Goal: Contribute content: Add original content to the website for others to see

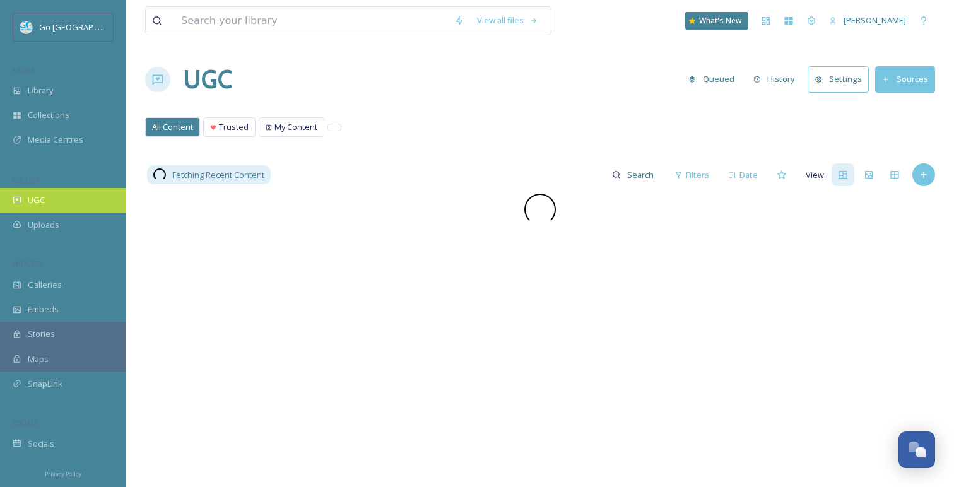
click at [40, 196] on span "UGC" at bounding box center [36, 200] width 17 height 12
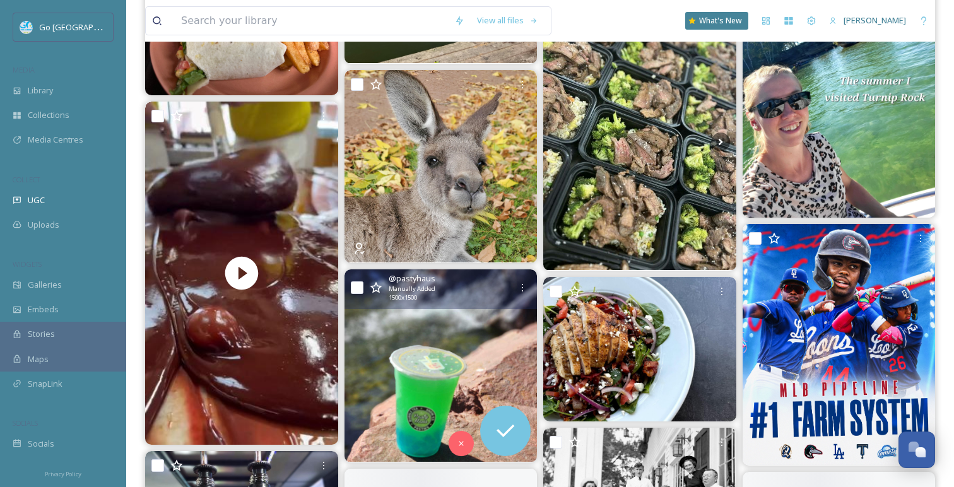
scroll to position [2252, 0]
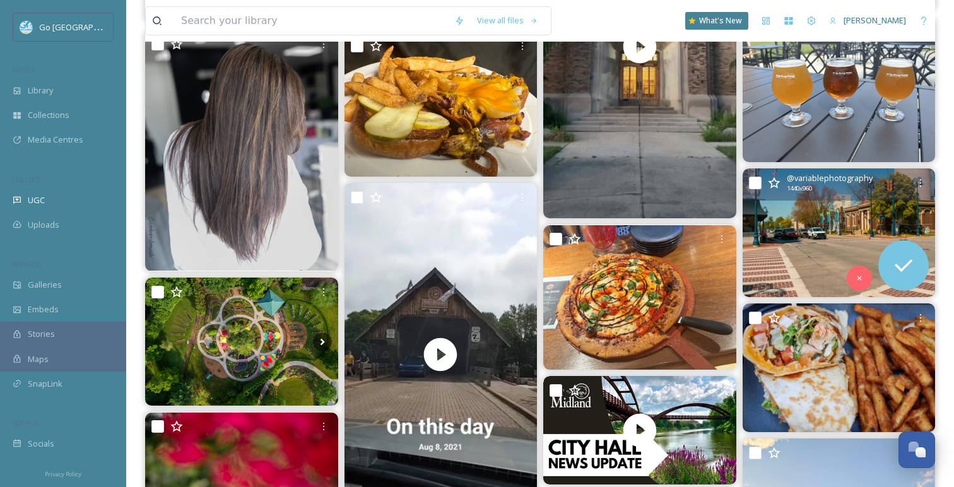
scroll to position [1548, 0]
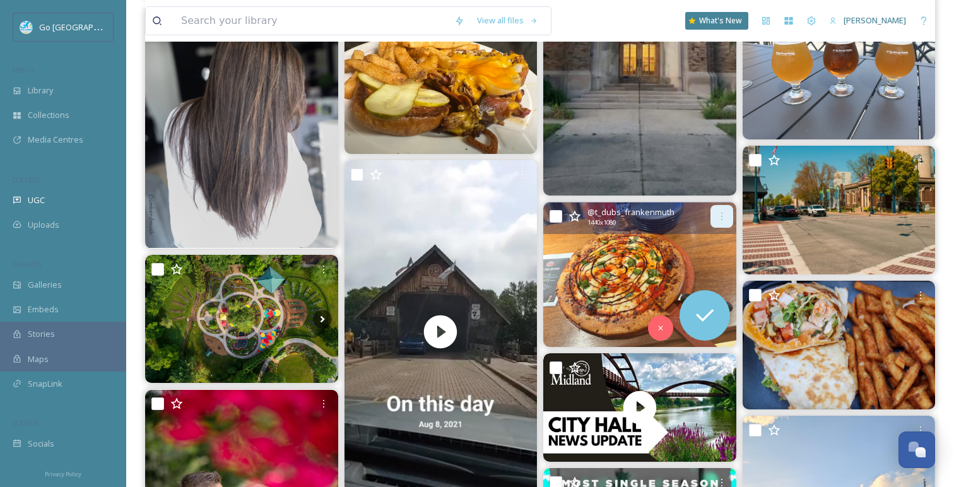
click at [723, 210] on div at bounding box center [722, 216] width 23 height 23
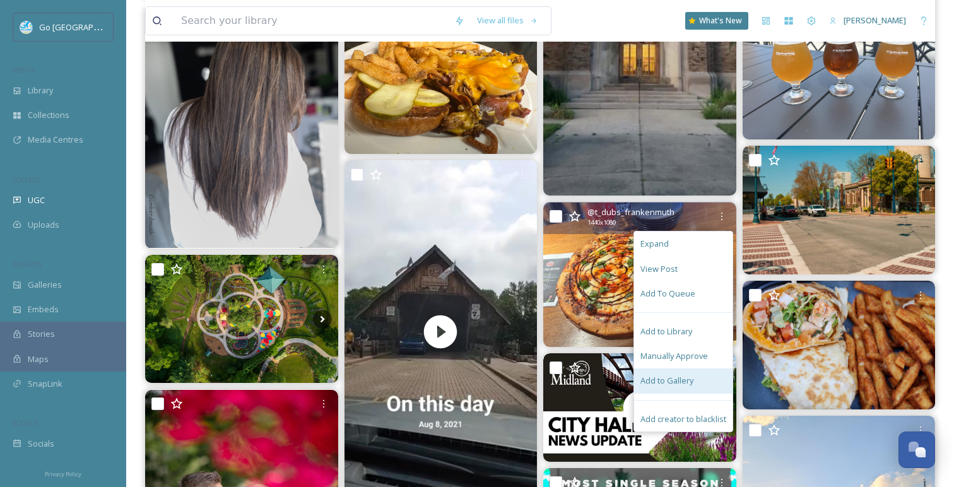
click at [699, 383] on div "Add to Gallery" at bounding box center [683, 381] width 98 height 25
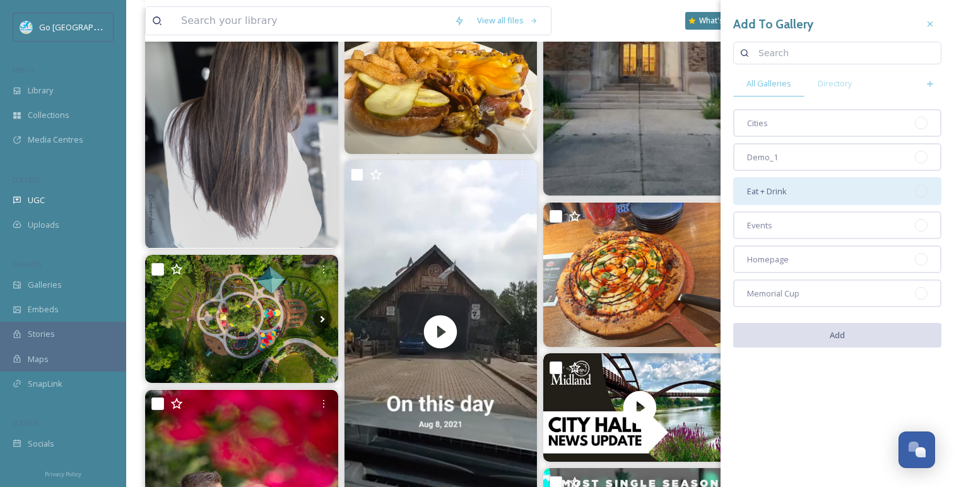
click at [816, 192] on div "Eat + Drink" at bounding box center [838, 191] width 208 height 28
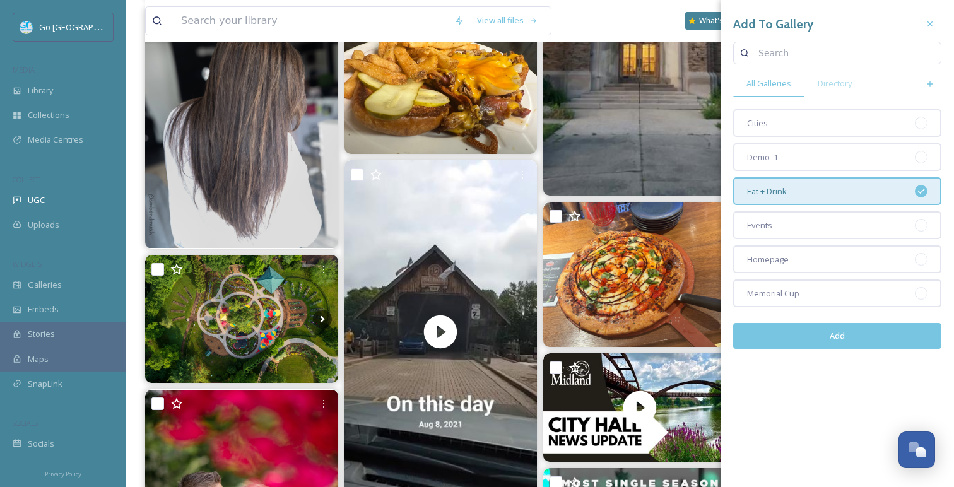
click at [828, 338] on button "Add" at bounding box center [838, 336] width 208 height 26
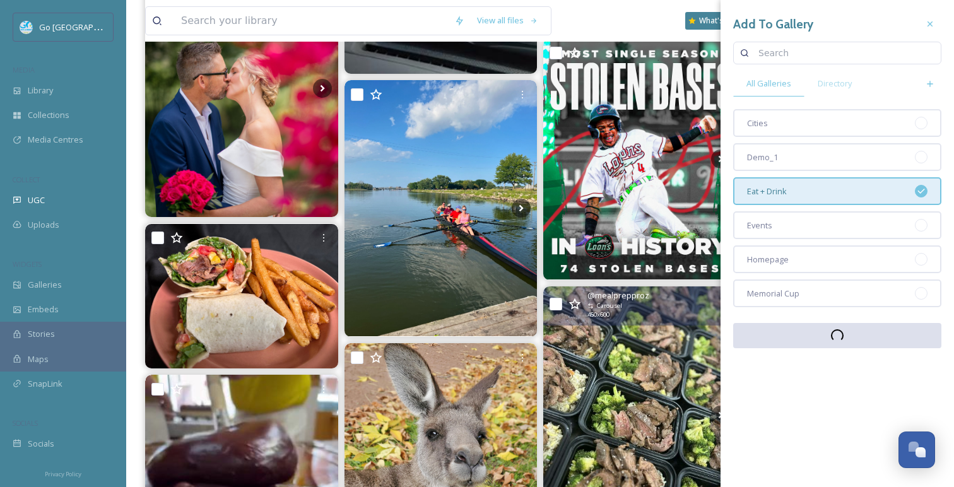
scroll to position [1980, 0]
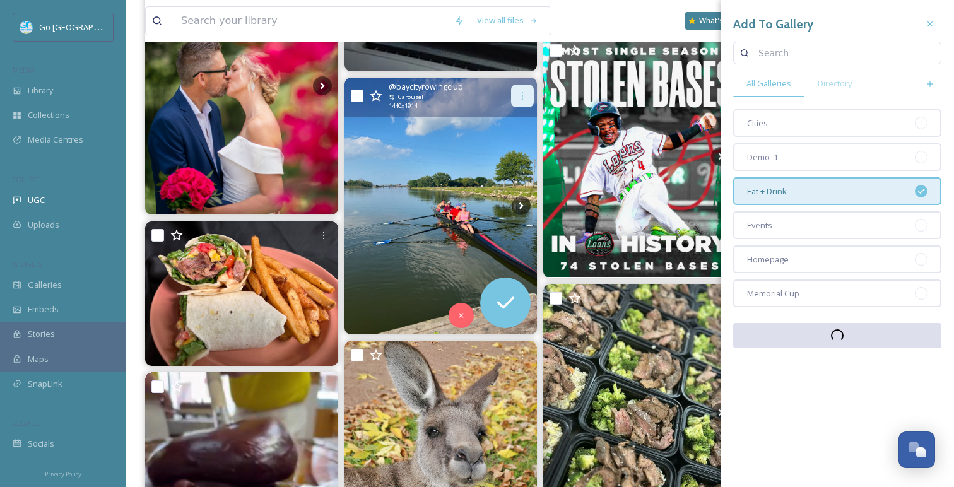
click at [521, 97] on icon at bounding box center [523, 96] width 10 height 10
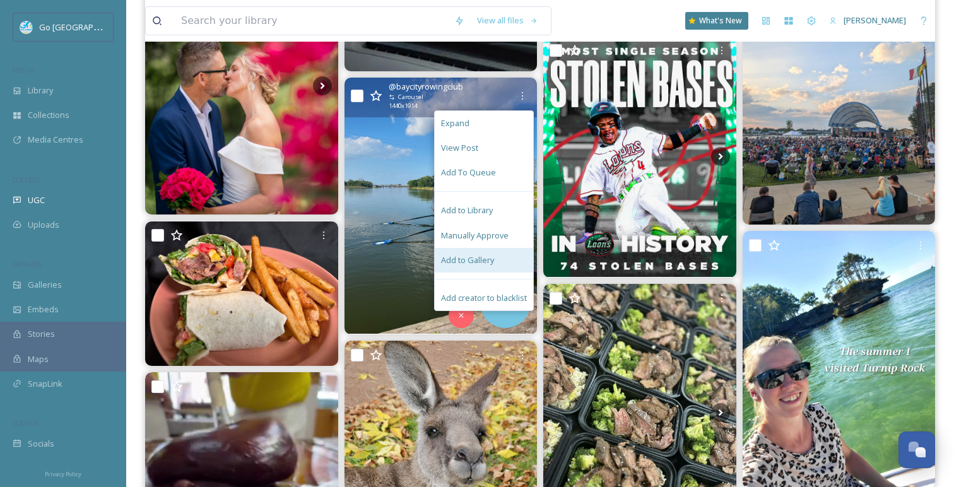
click at [502, 252] on div "Add to Gallery" at bounding box center [484, 260] width 98 height 25
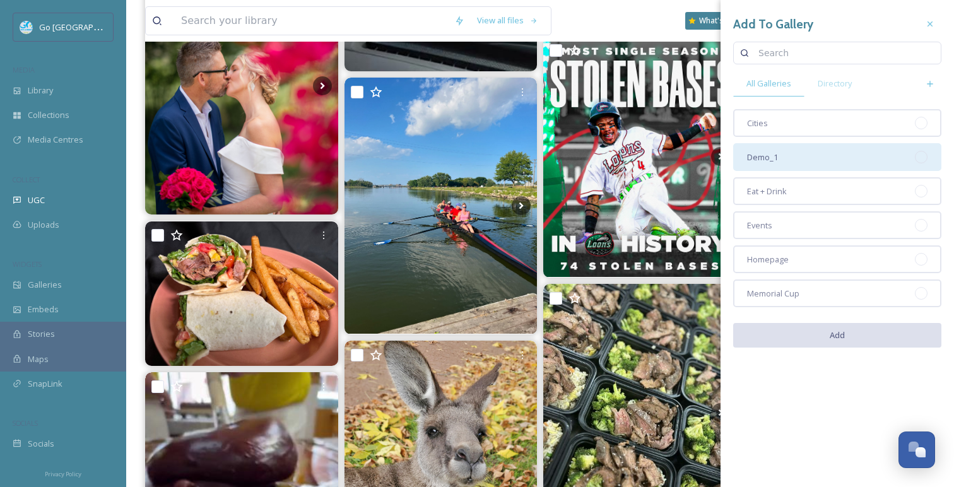
click at [770, 143] on div "Cities Demo_1 Eat + Drink Events Homepage Memorial Cup" at bounding box center [838, 208] width 208 height 198
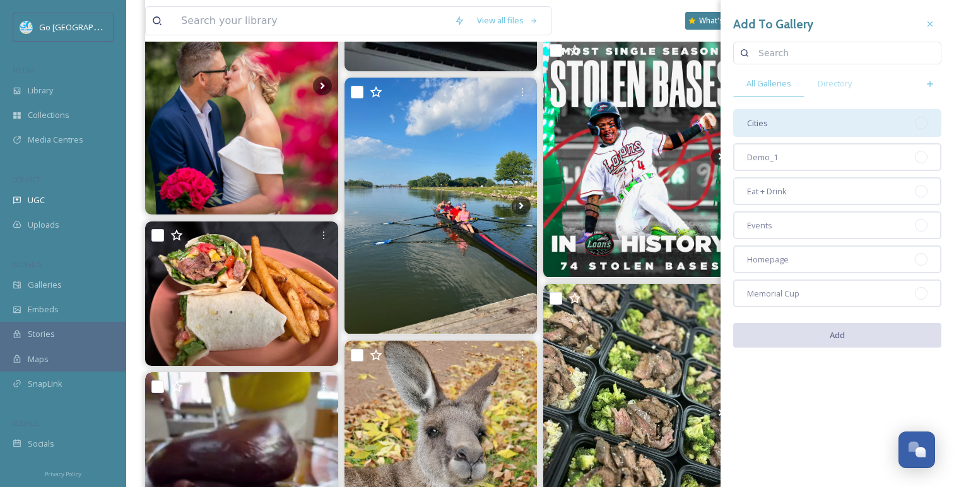
click at [769, 128] on div "Cities" at bounding box center [838, 123] width 208 height 28
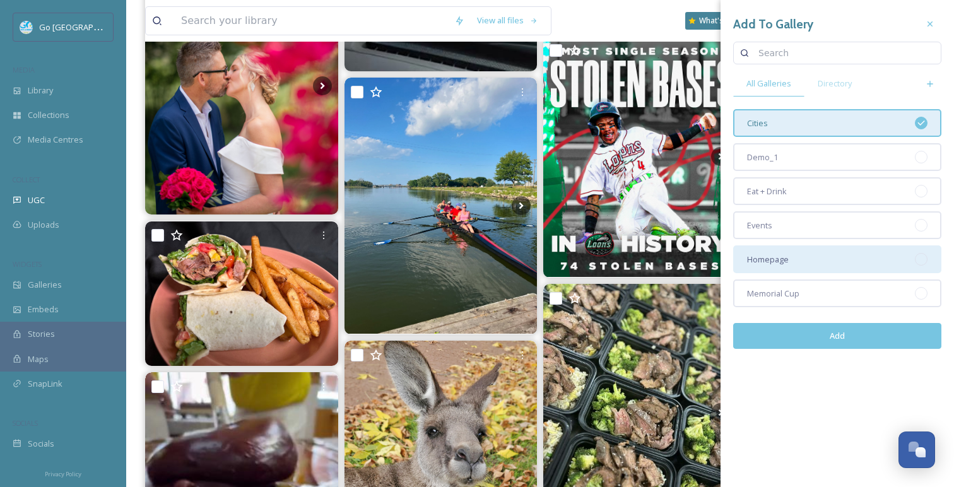
click at [802, 259] on div "Homepage" at bounding box center [838, 260] width 208 height 28
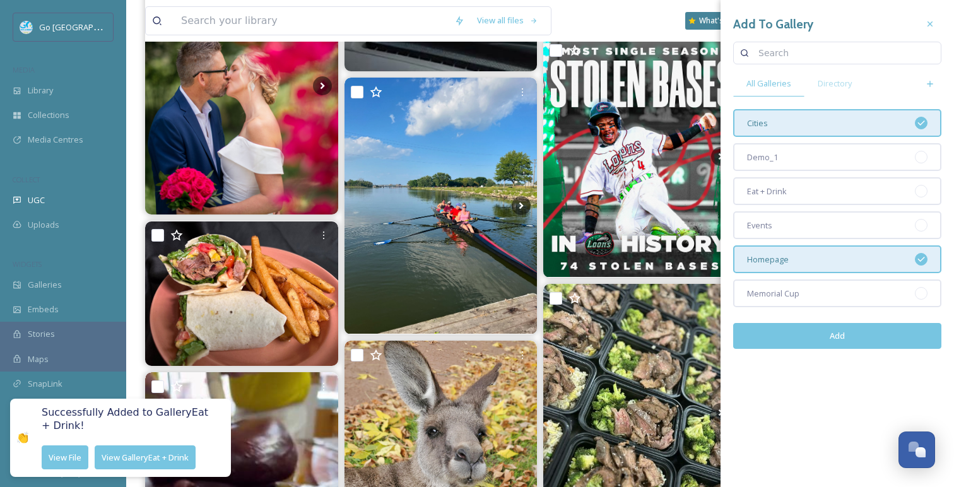
click at [827, 331] on button "Add" at bounding box center [838, 336] width 208 height 26
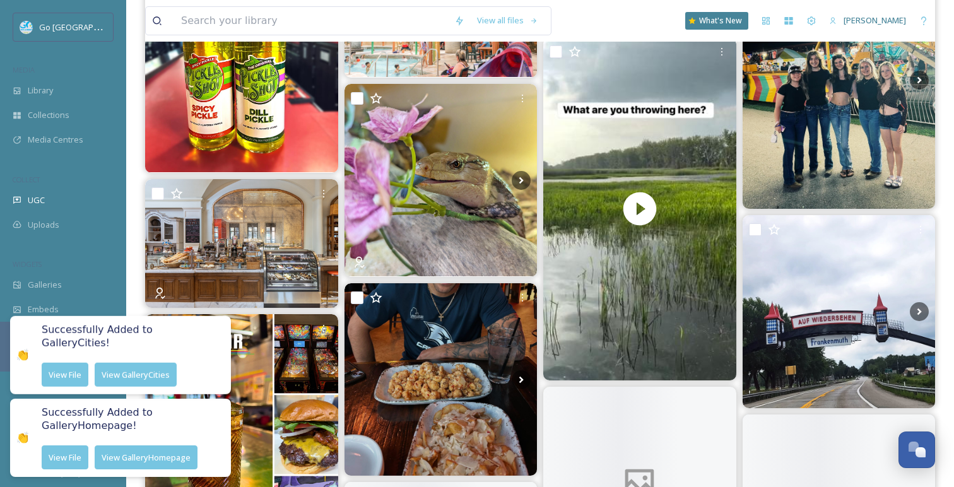
scroll to position [2801, 0]
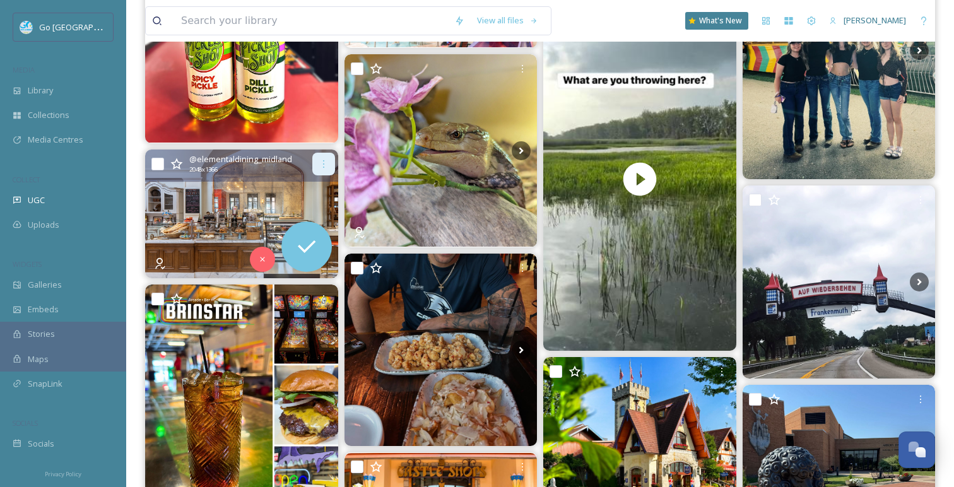
click at [330, 162] on div at bounding box center [323, 164] width 23 height 23
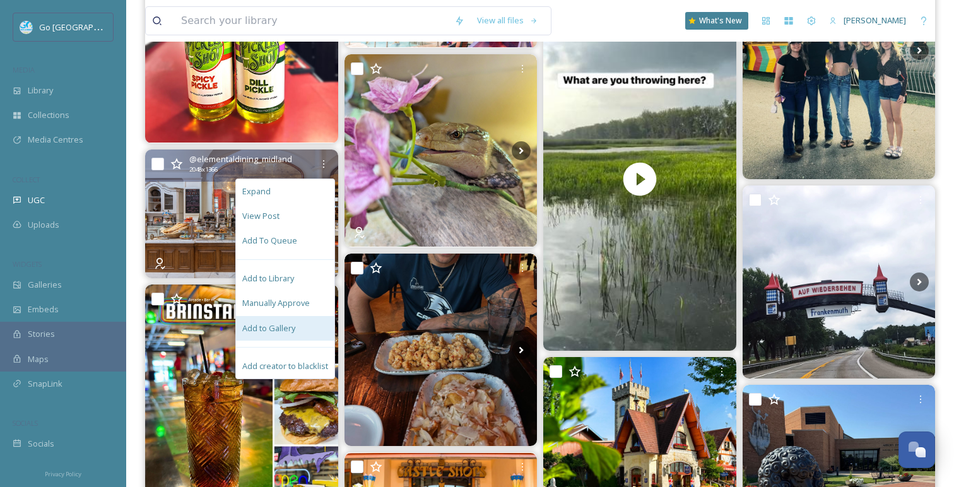
click at [305, 321] on div "Add to Gallery" at bounding box center [285, 328] width 98 height 25
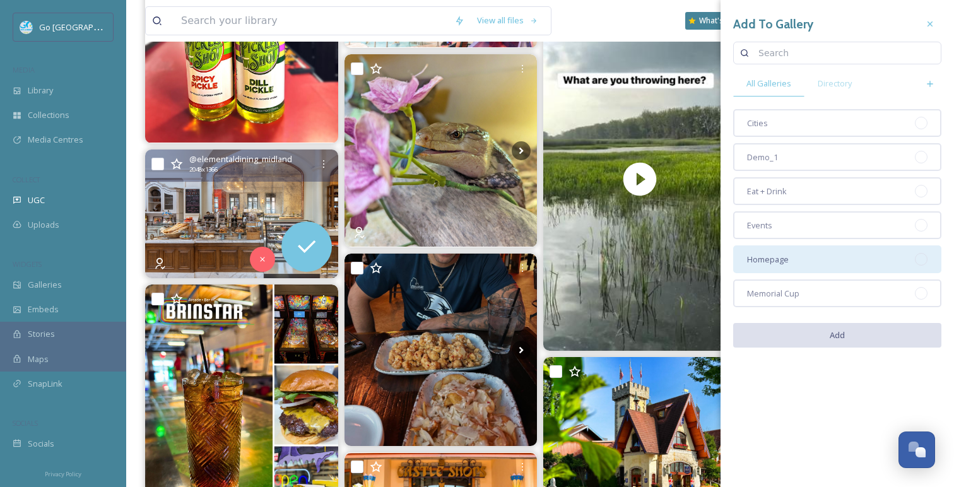
click at [793, 259] on div "Homepage" at bounding box center [838, 260] width 208 height 28
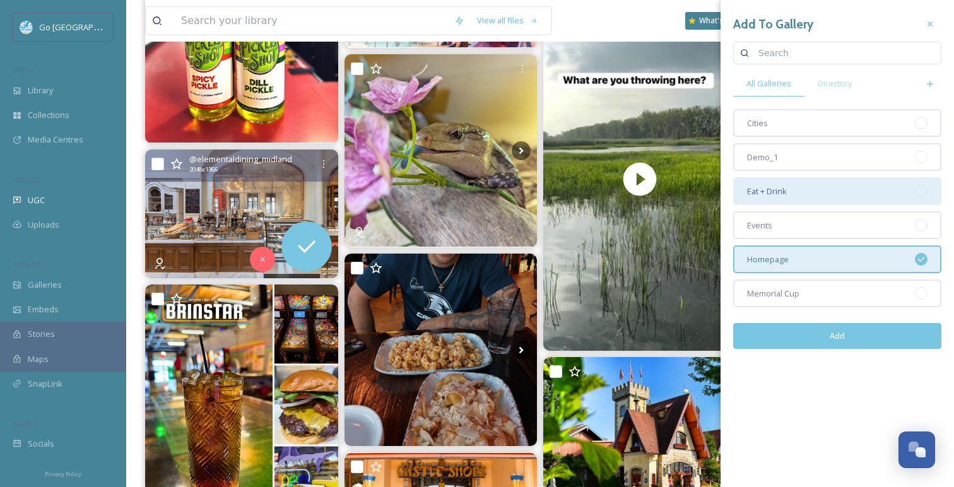
click at [804, 187] on div "Eat + Drink" at bounding box center [838, 191] width 208 height 28
click at [852, 335] on button "Add" at bounding box center [838, 336] width 208 height 26
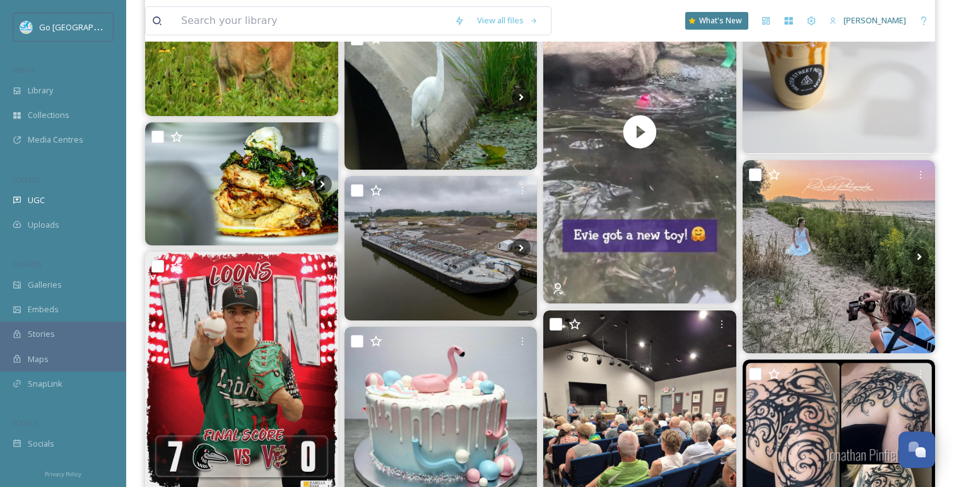
scroll to position [310, 0]
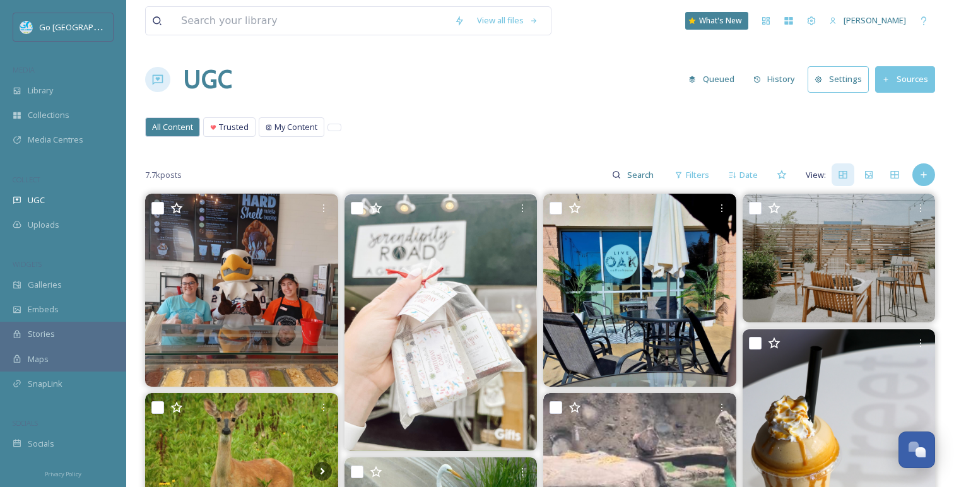
click at [627, 16] on div "View all files What's New Amber Balley" at bounding box center [540, 21] width 790 height 42
click at [56, 199] on div "UGC" at bounding box center [63, 200] width 126 height 25
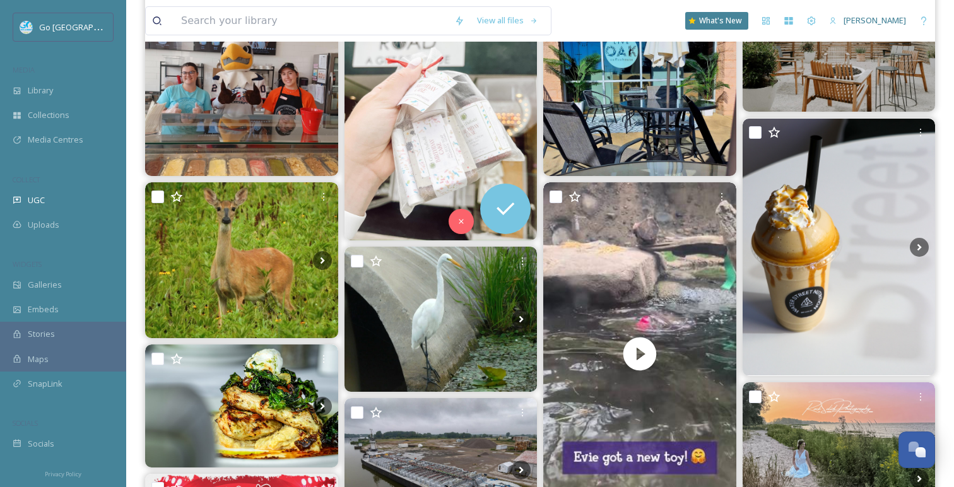
scroll to position [278, 0]
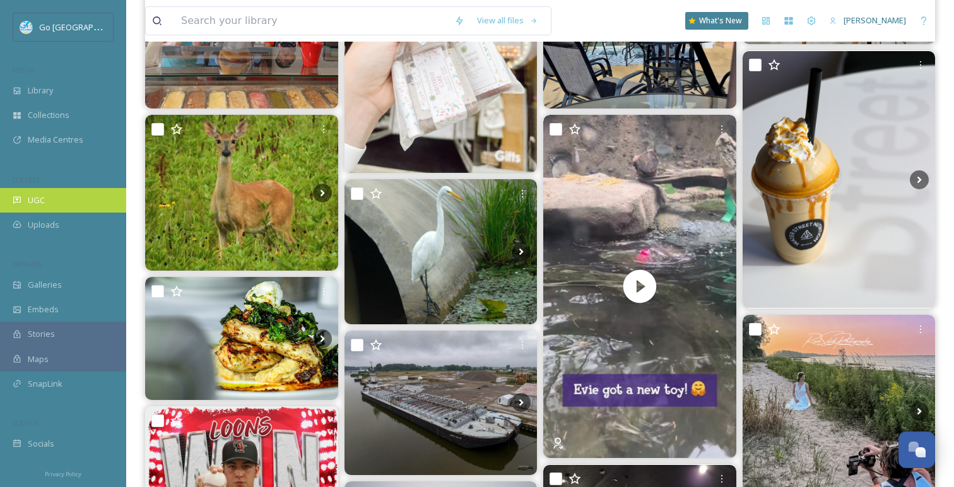
click at [92, 199] on div "UGC" at bounding box center [63, 200] width 126 height 25
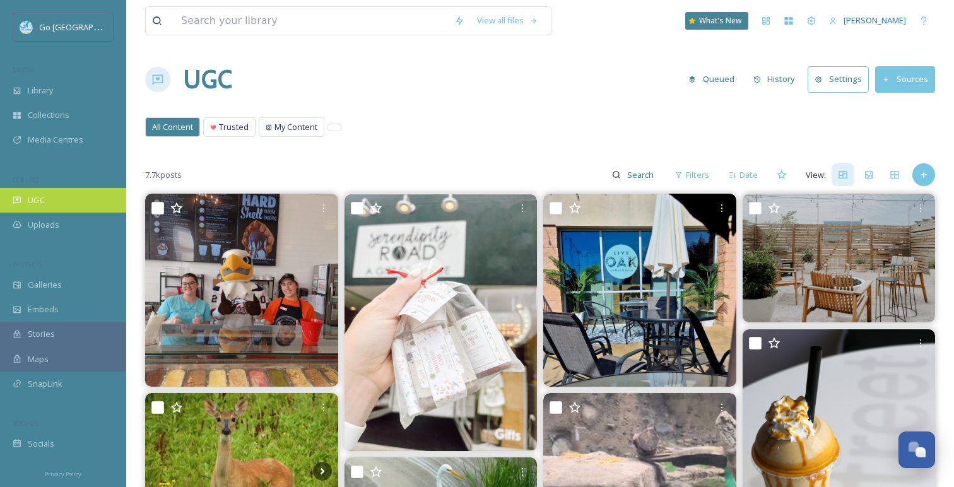
click at [73, 192] on div "UGC" at bounding box center [63, 200] width 126 height 25
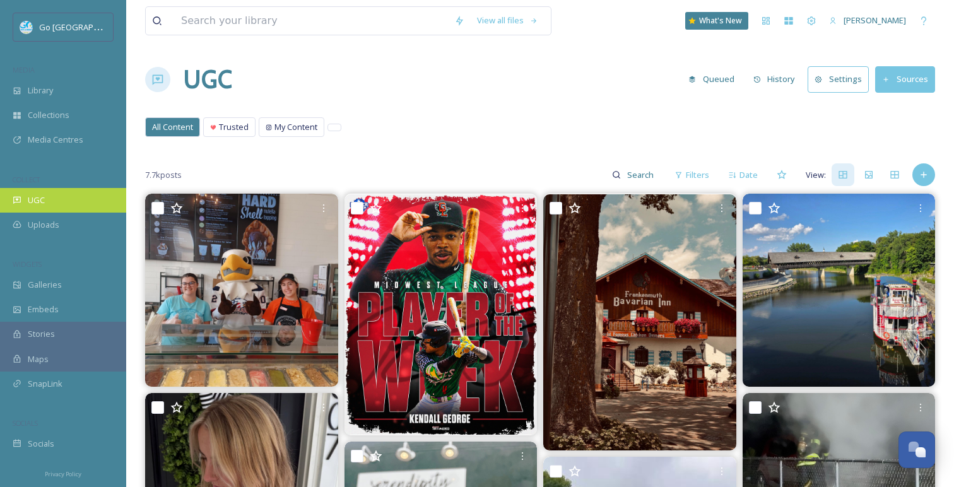
click at [32, 205] on span "UGC" at bounding box center [36, 200] width 17 height 12
click at [29, 227] on span "Uploads" at bounding box center [44, 225] width 32 height 12
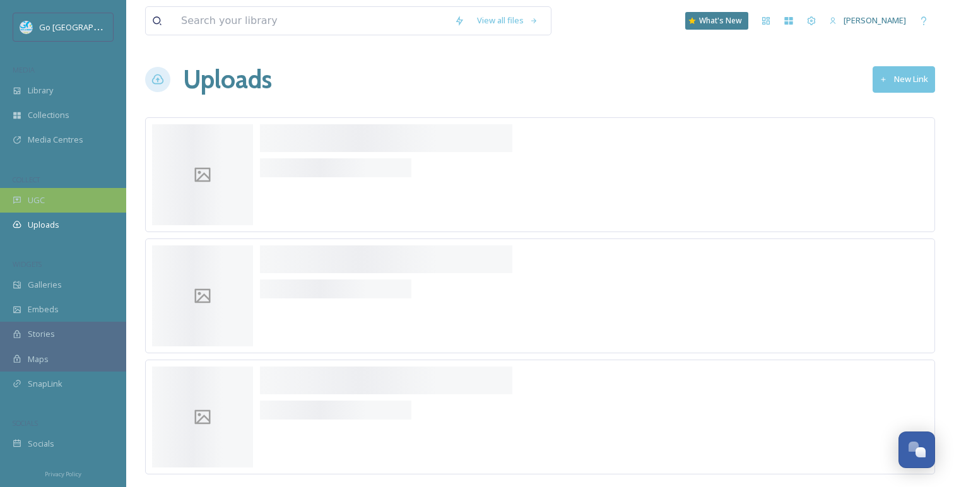
click at [28, 194] on span "UGC" at bounding box center [36, 200] width 17 height 12
